Goal: Task Accomplishment & Management: Use online tool/utility

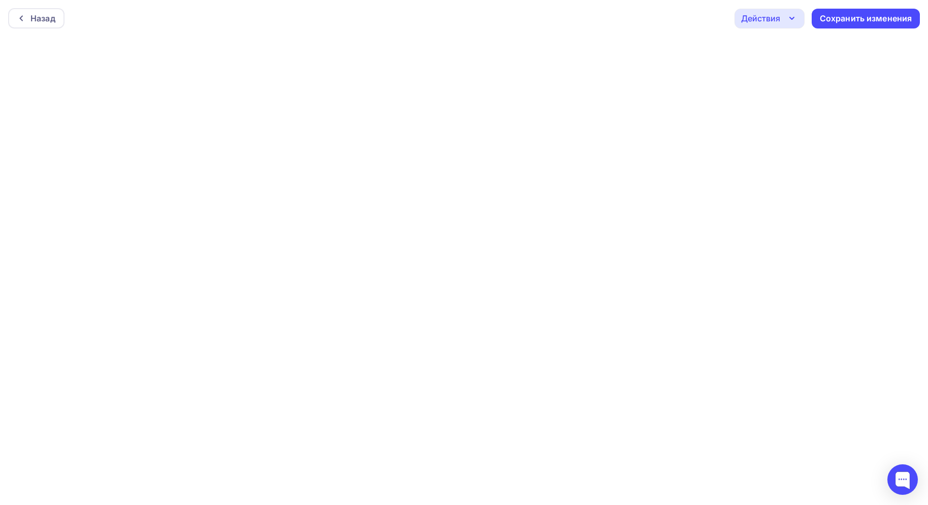
scroll to position [3, 0]
click at [878, 19] on div "Сохранить изменения" at bounding box center [866, 16] width 92 height 12
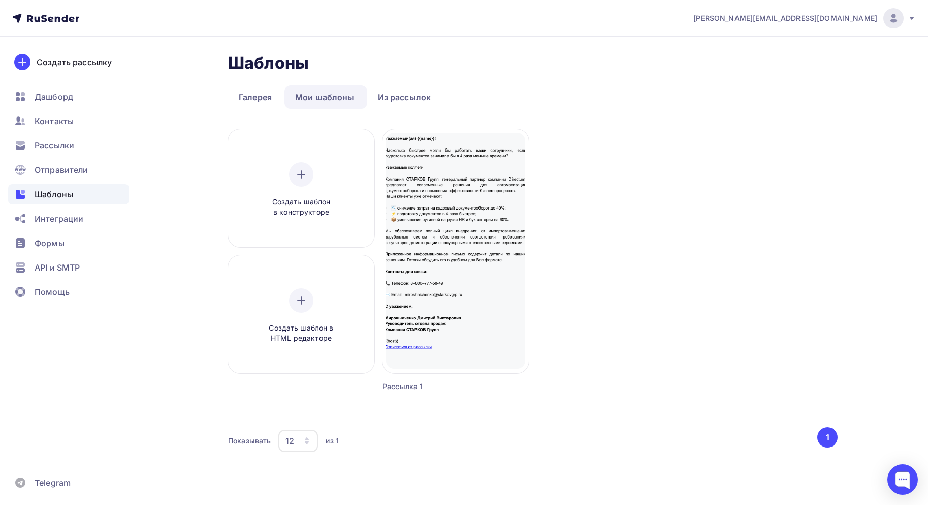
click at [676, 194] on div "Создать шаблон в конструкторе Создать шаблон в HTML редакторе Создать рассылку …" at bounding box center [533, 272] width 610 height 287
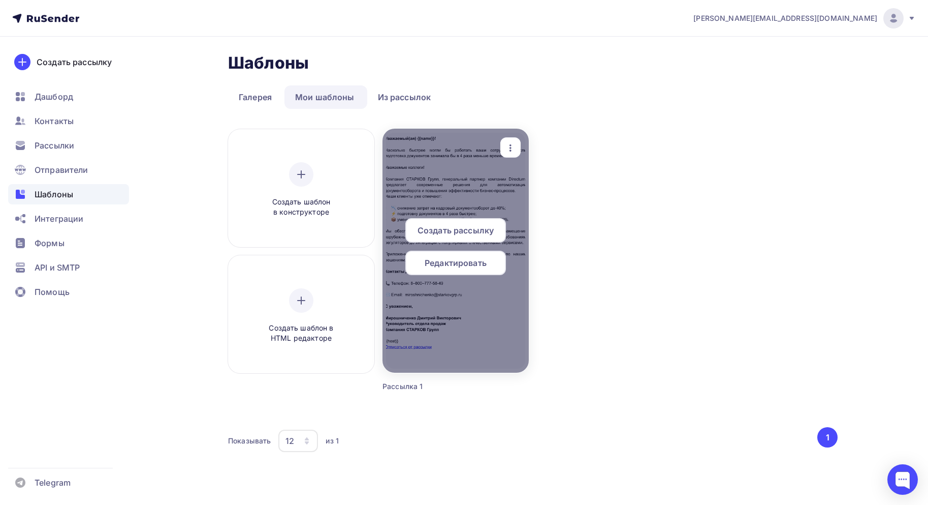
click at [450, 195] on div at bounding box center [456, 251] width 146 height 244
click at [453, 265] on span "Редактировать" at bounding box center [456, 263] width 62 height 12
